Goal: Check status: Check status

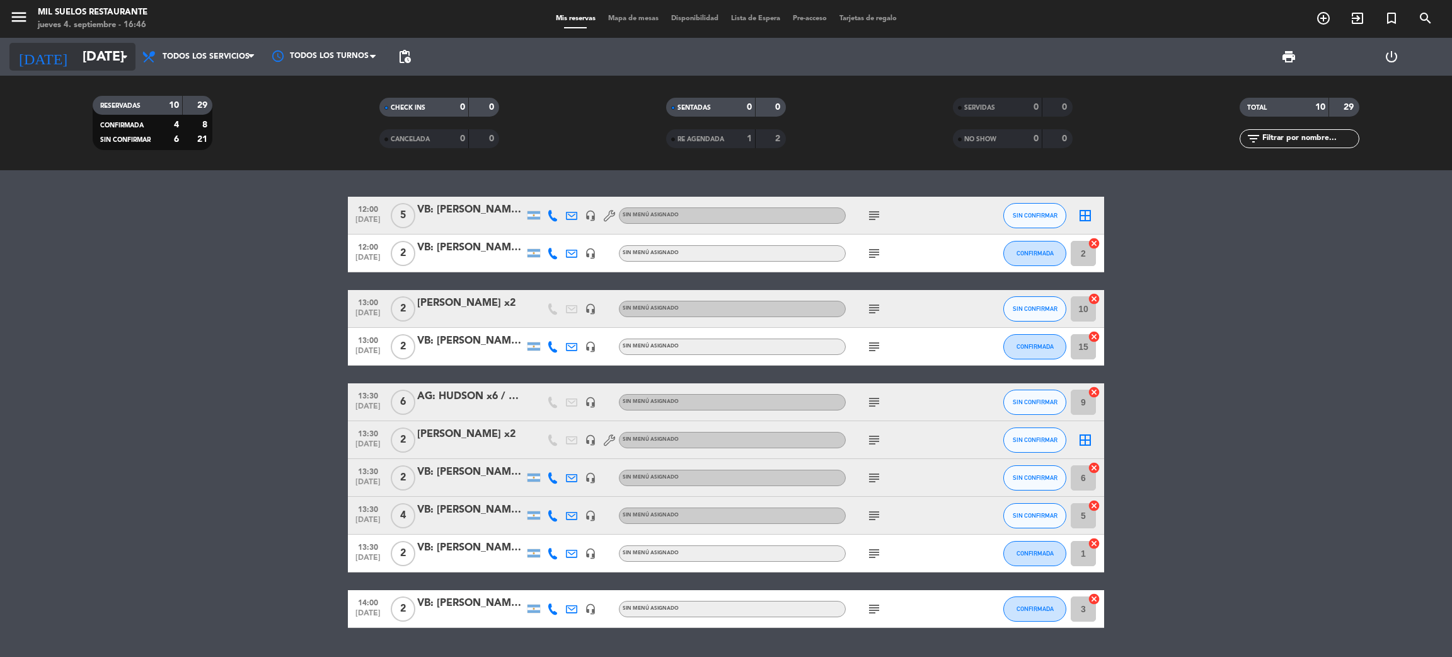
click at [91, 58] on input "[DATE]" at bounding box center [162, 57] width 173 height 28
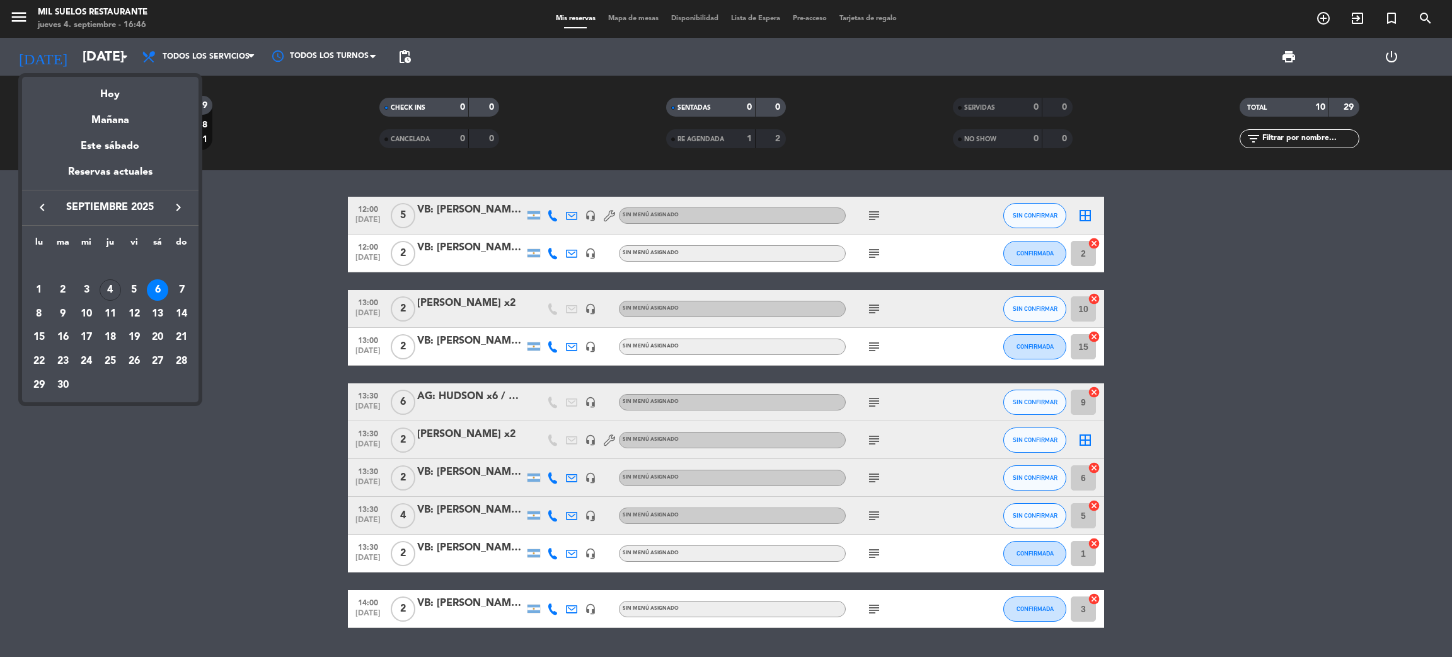
click at [20, 13] on div at bounding box center [726, 328] width 1452 height 657
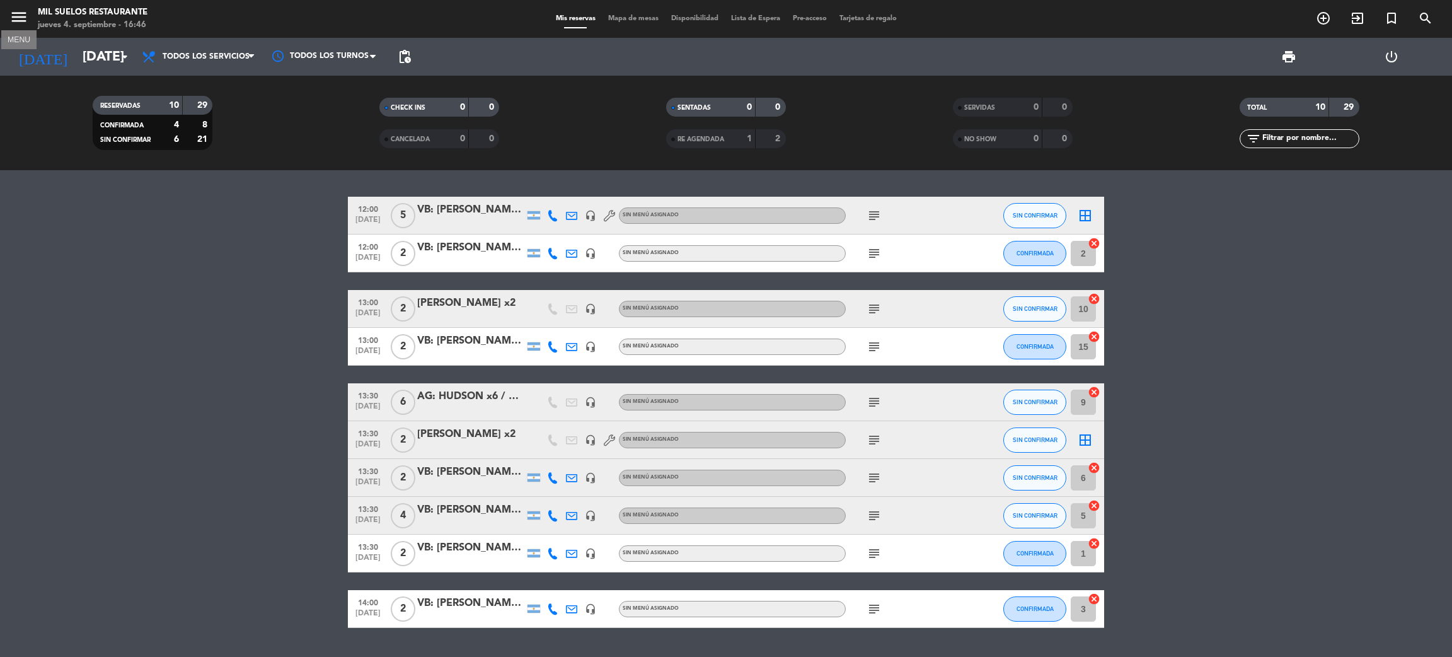
click at [14, 20] on icon "menu" at bounding box center [18, 17] width 19 height 19
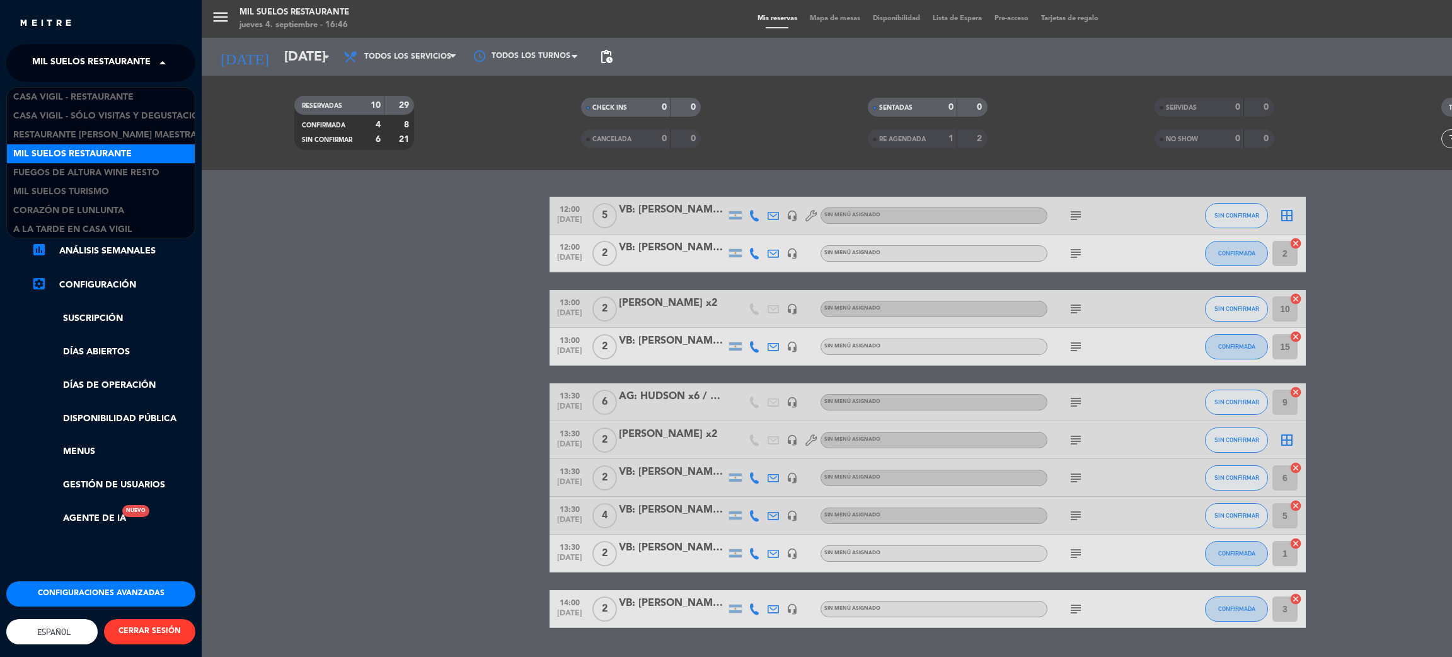
click at [74, 54] on span "Mil Suelos Restaurante" at bounding box center [91, 63] width 118 height 26
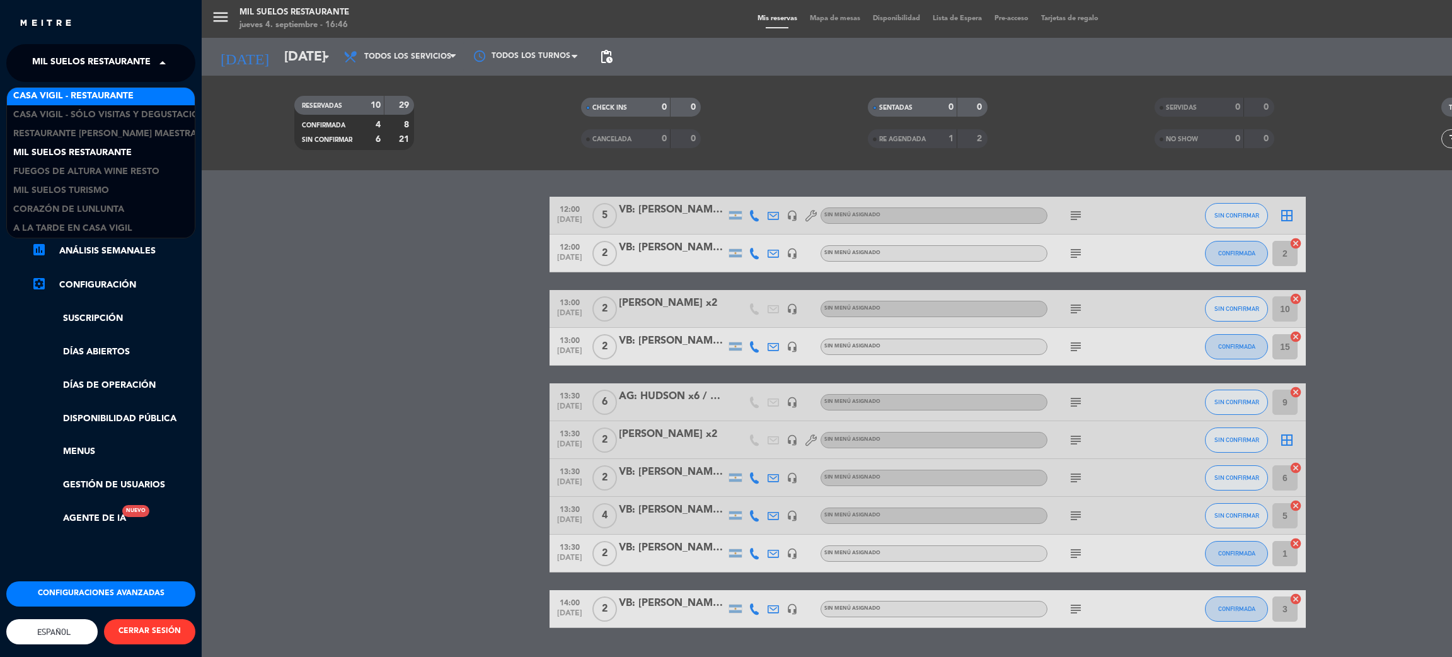
click at [74, 90] on span "Casa Vigil - Restaurante" at bounding box center [73, 96] width 120 height 14
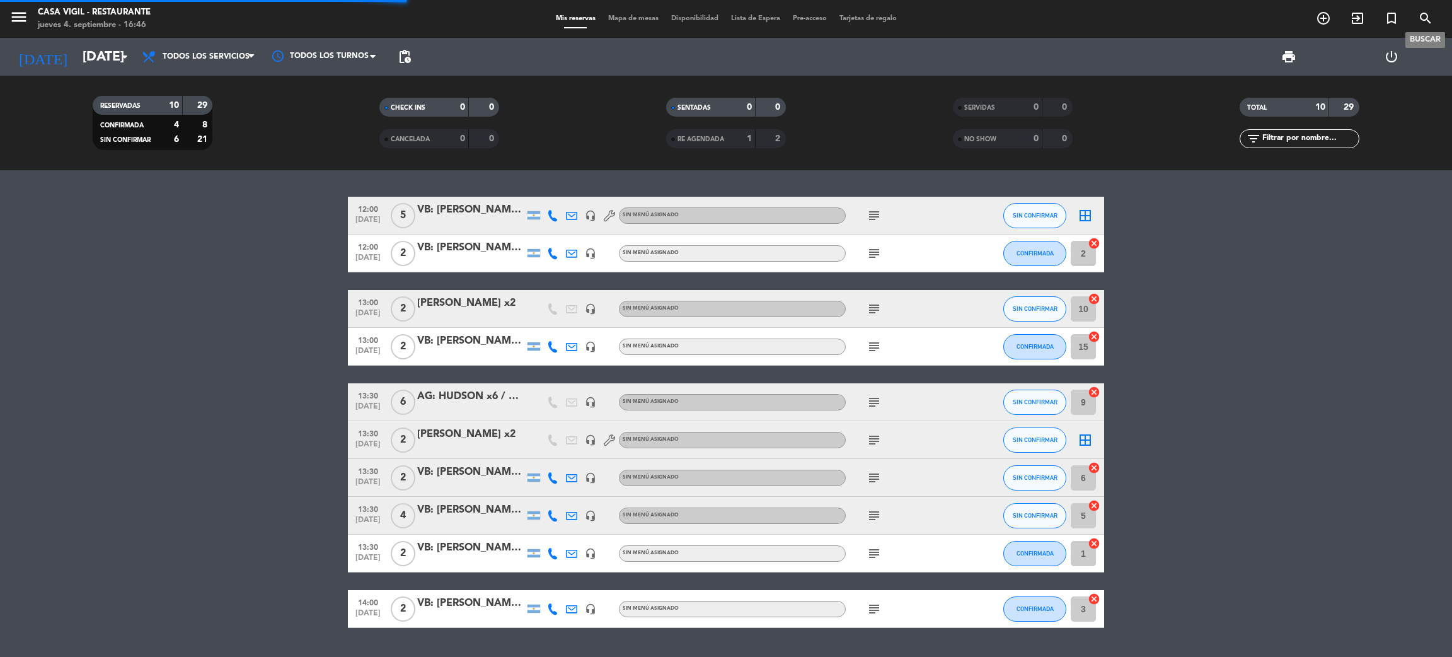
click at [1430, 14] on icon "search" at bounding box center [1425, 18] width 15 height 15
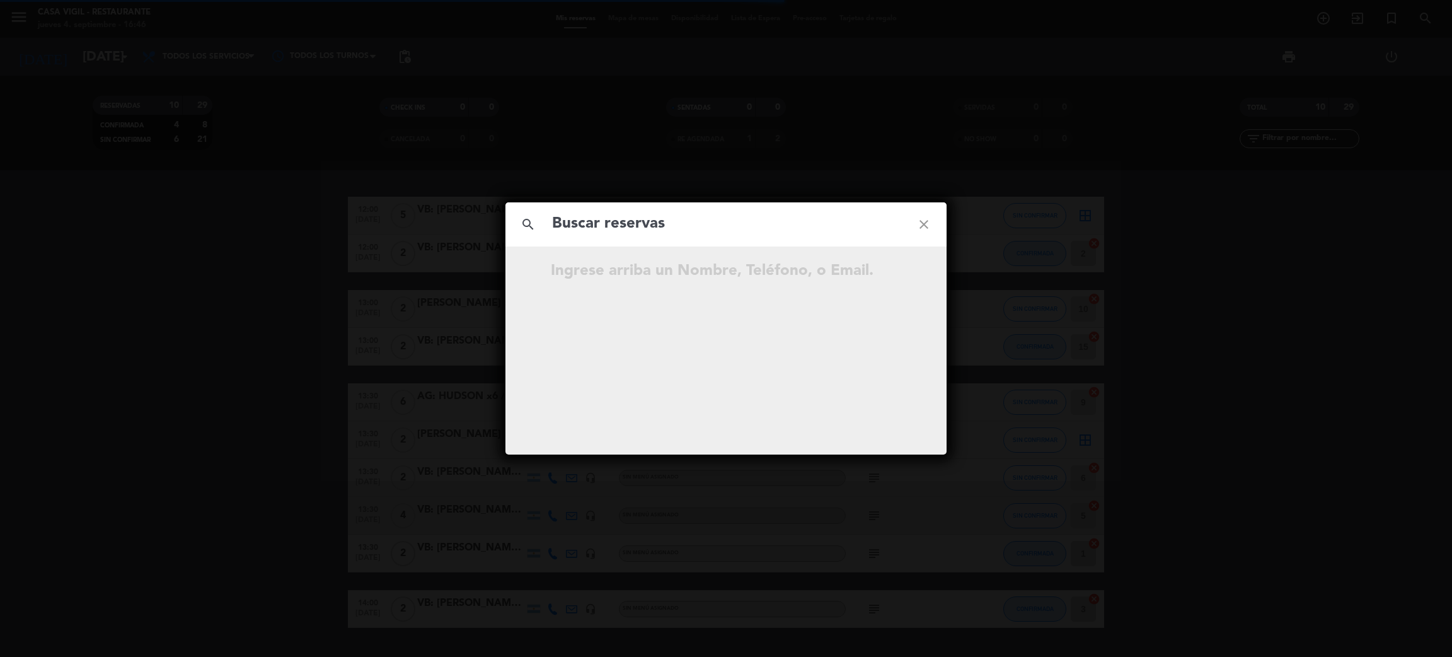
click at [831, 221] on input "text" at bounding box center [726, 224] width 350 height 26
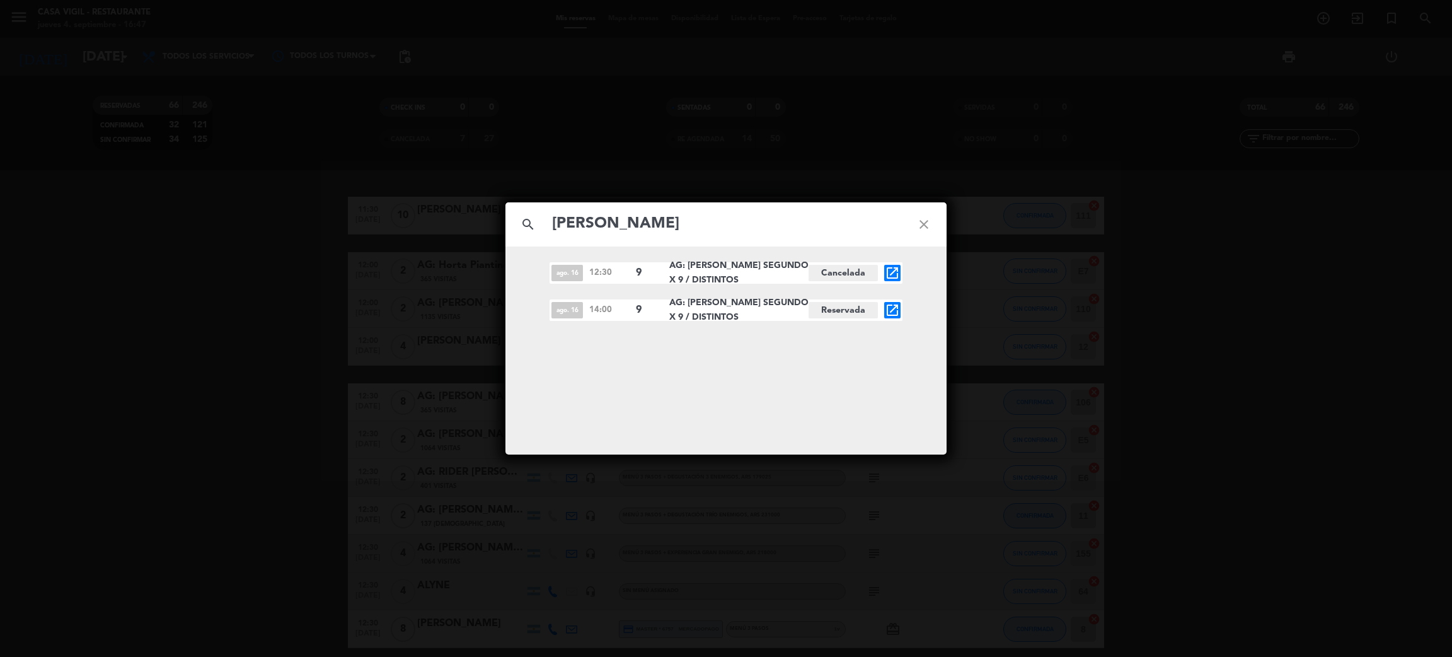
type input "[PERSON_NAME]"
click at [894, 306] on icon "open_in_new" at bounding box center [892, 309] width 15 height 15
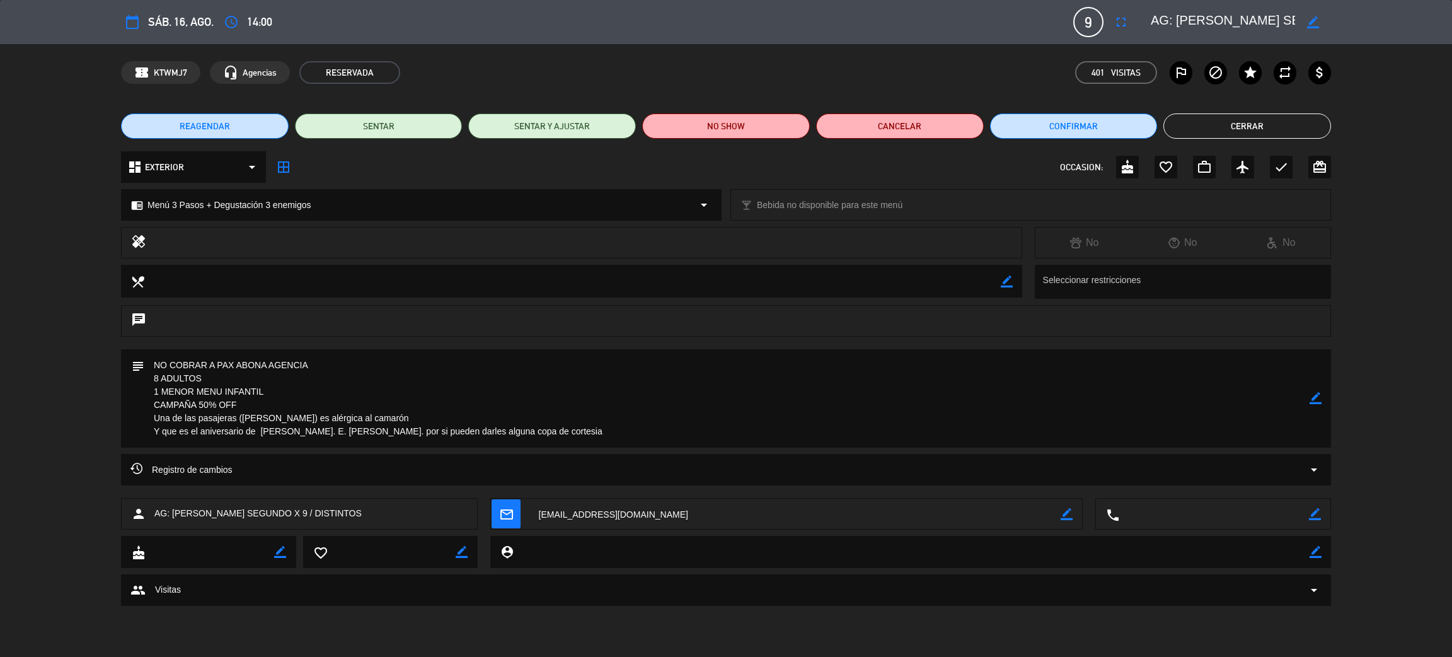
click at [1261, 132] on button "Cerrar" at bounding box center [1247, 125] width 168 height 25
